Goal: Find contact information: Find contact information

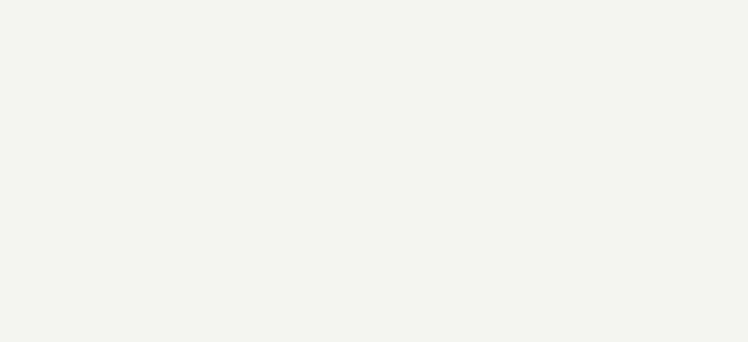
scroll to position [3377, 0]
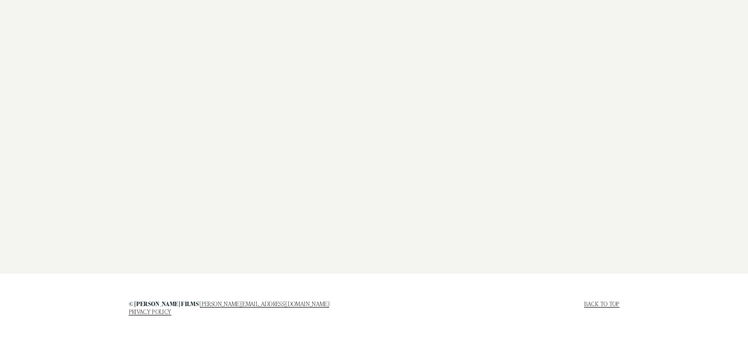
drag, startPoint x: 259, startPoint y: 297, endPoint x: 209, endPoint y: 297, distance: 50.2
click at [209, 297] on div "© [PERSON_NAME] films | [PERSON_NAME][EMAIL_ADDRESS][DOMAIN_NAME] | PRIVACY POL…" at bounding box center [374, 307] width 748 height 45
drag, startPoint x: 184, startPoint y: 305, endPoint x: 262, endPoint y: 305, distance: 77.7
click at [262, 305] on h4 "© [PERSON_NAME] films | [PERSON_NAME][EMAIL_ADDRESS][DOMAIN_NAME] | PRIVACY POL…" at bounding box center [249, 307] width 243 height 15
copy h4 "[PERSON_NAME][EMAIL_ADDRESS][DOMAIN_NAME]"
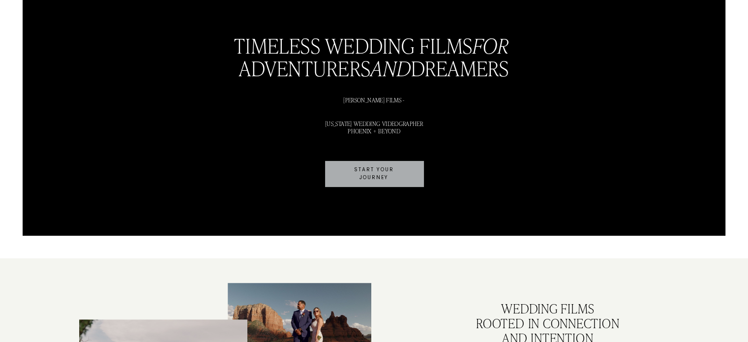
scroll to position [0, 0]
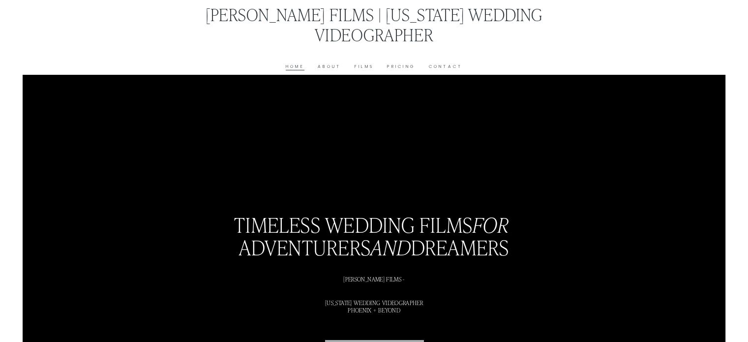
click at [323, 70] on link "About" at bounding box center [329, 66] width 23 height 7
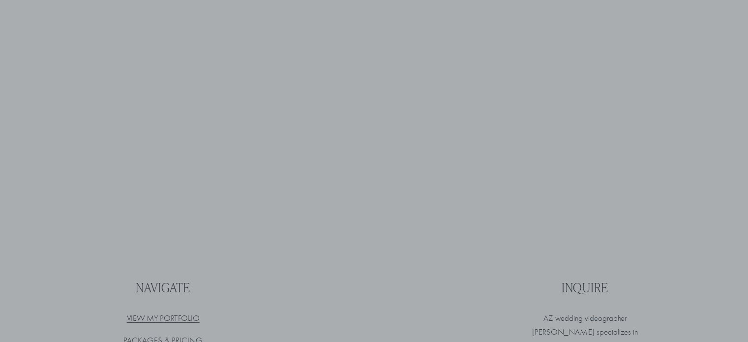
scroll to position [3194, 0]
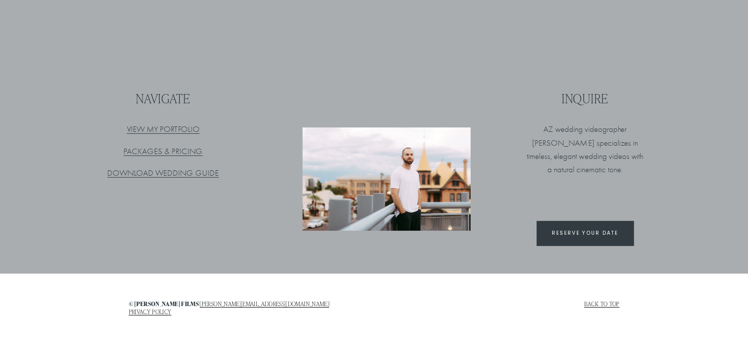
click at [616, 303] on link "Back to top" at bounding box center [601, 303] width 35 height 7
click at [608, 302] on link "Back to top" at bounding box center [601, 303] width 35 height 7
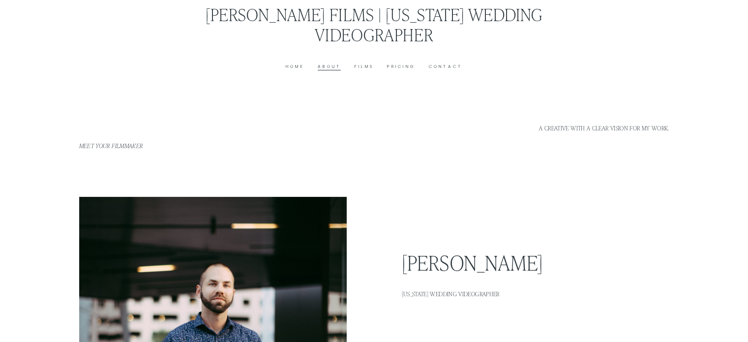
click at [452, 67] on link "Contact" at bounding box center [446, 66] width 34 height 7
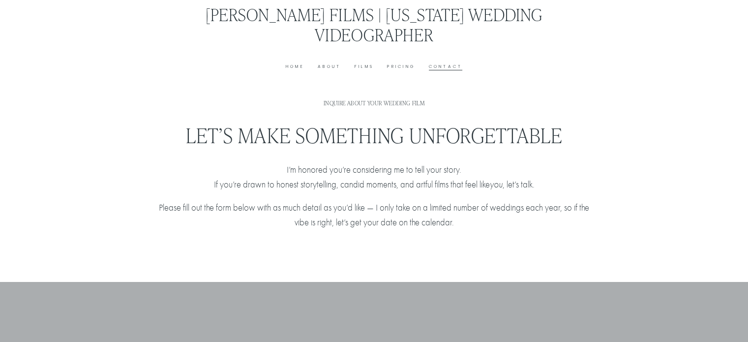
click at [332, 66] on link "About" at bounding box center [329, 66] width 23 height 7
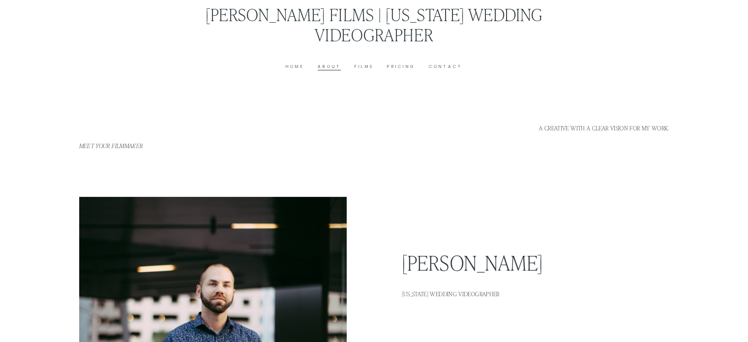
click at [287, 65] on link "Home" at bounding box center [295, 66] width 19 height 7
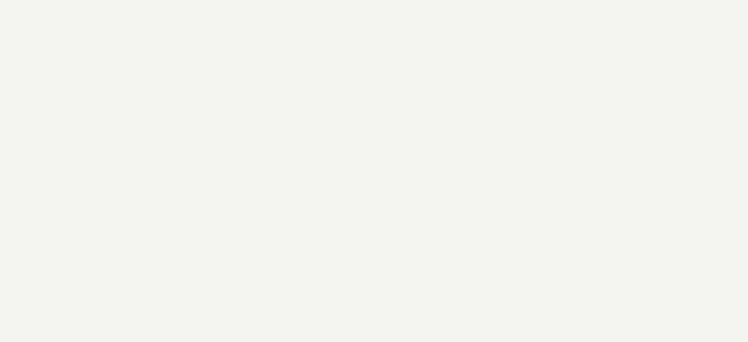
scroll to position [3377, 0]
